Goal: Information Seeking & Learning: Find specific fact

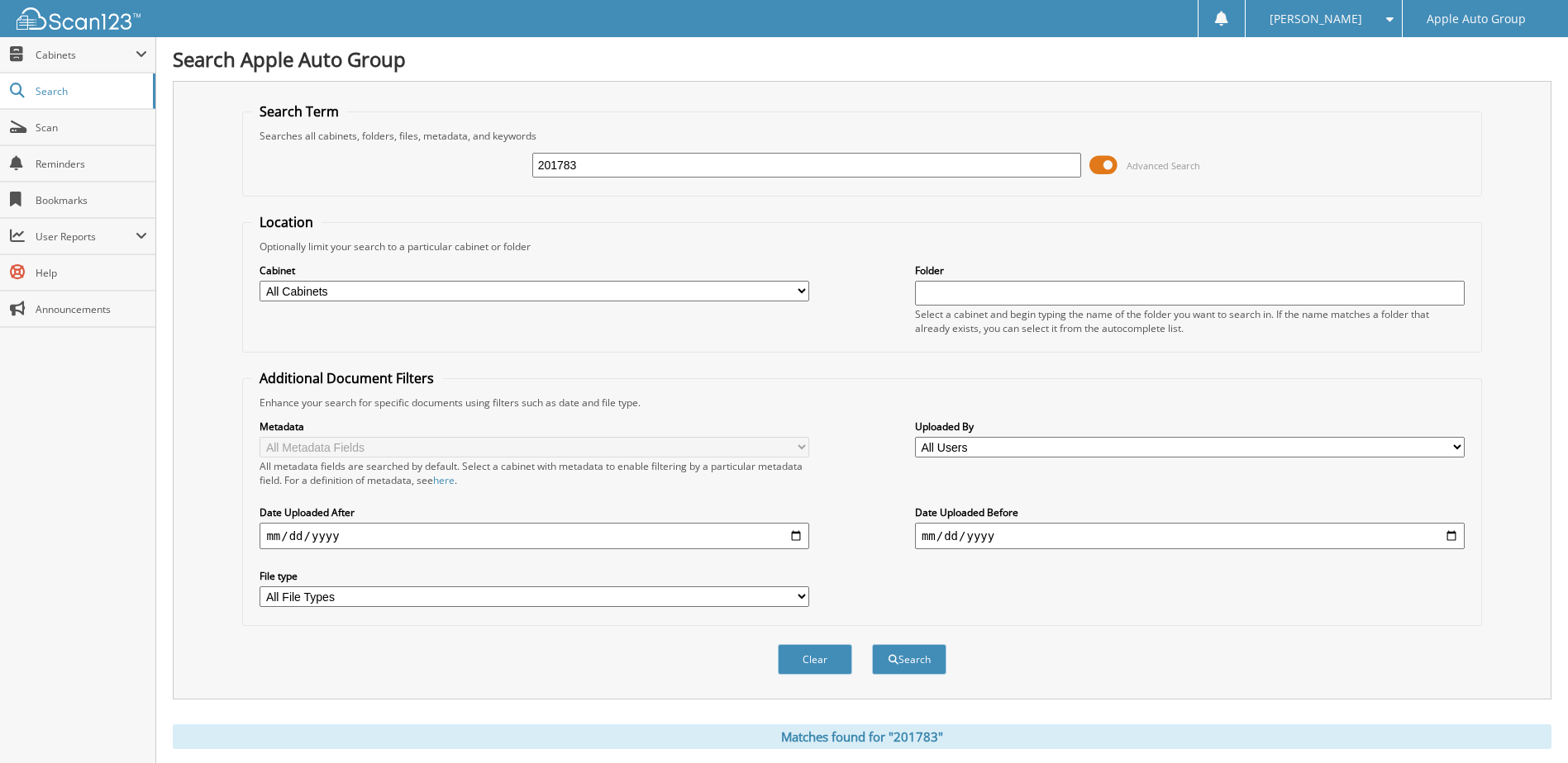
click at [587, 181] on div "201783 Advanced Search" at bounding box center [862, 165] width 1220 height 44
click at [592, 168] on input "201783" at bounding box center [807, 165] width 550 height 25
type input "224728"
click at [872, 644] on button "Search" at bounding box center [908, 659] width 75 height 30
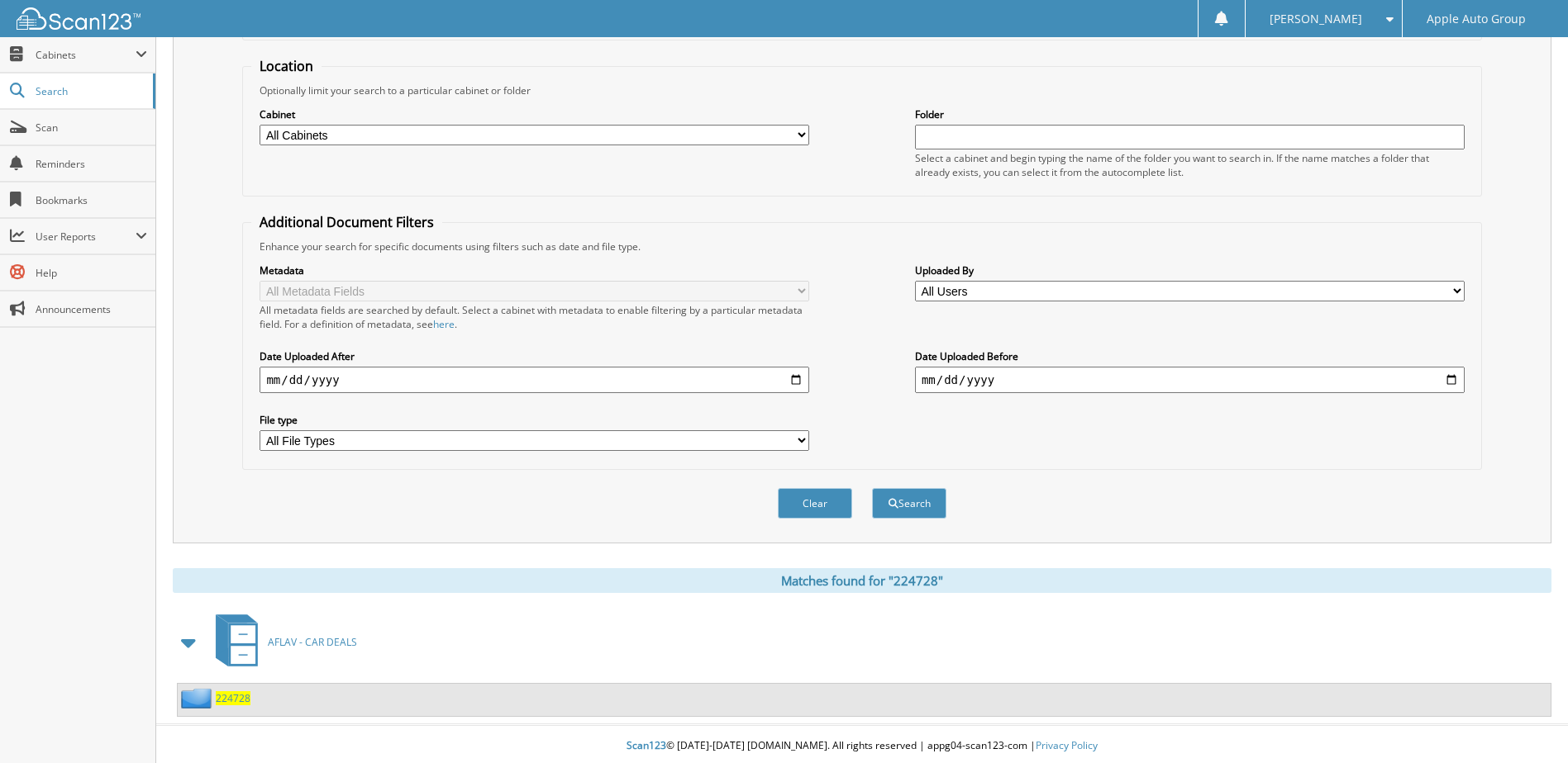
scroll to position [160, 0]
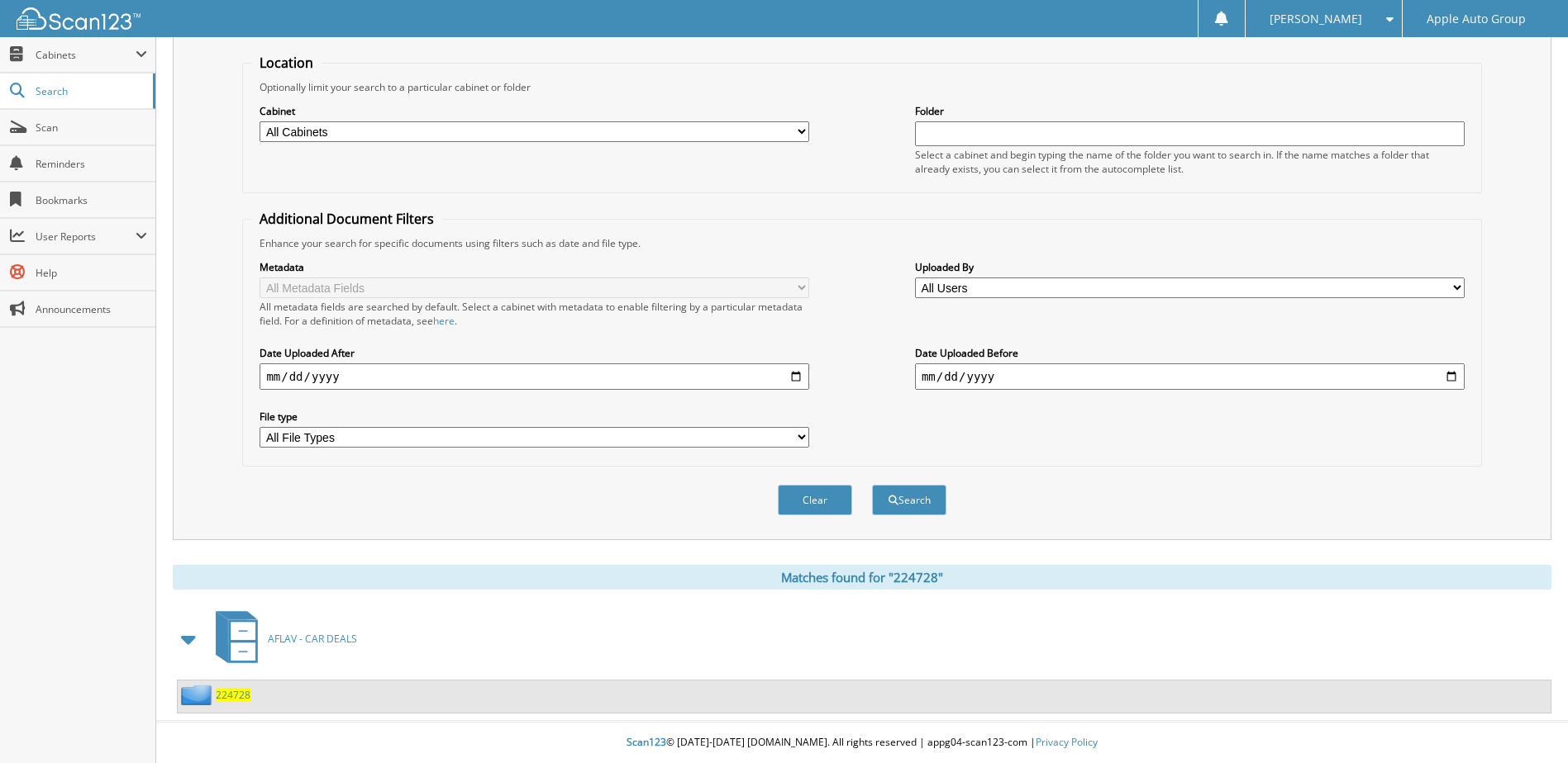
click at [235, 697] on span "224728" at bounding box center [232, 694] width 34 height 14
